Goal: Find specific page/section: Find specific page/section

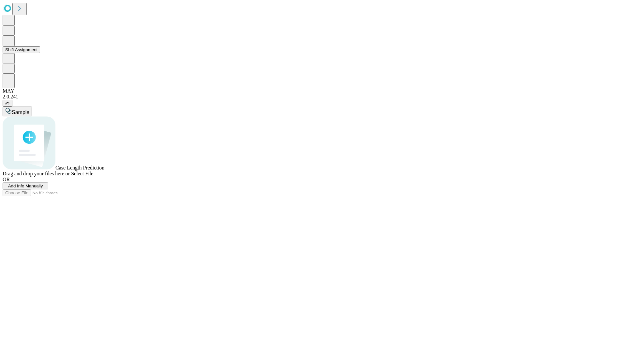
click at [40, 53] on button "Shift Assignment" at bounding box center [21, 49] width 37 height 7
